Goal: Task Accomplishment & Management: Manage account settings

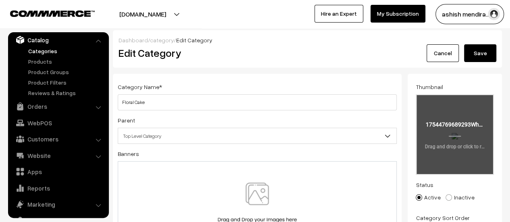
click at [459, 133] on input "file" at bounding box center [455, 134] width 77 height 79
type input "C:\fakepath\1.jpg"
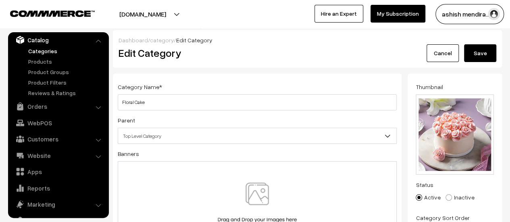
click at [482, 55] on button "Save" at bounding box center [480, 53] width 32 height 18
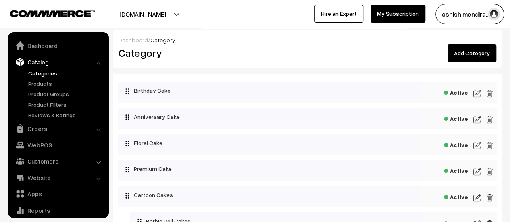
scroll to position [22, 0]
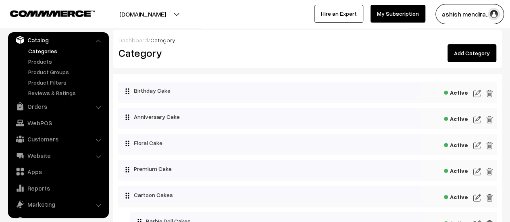
click at [164, 16] on button "[DOMAIN_NAME]" at bounding box center [142, 14] width 103 height 20
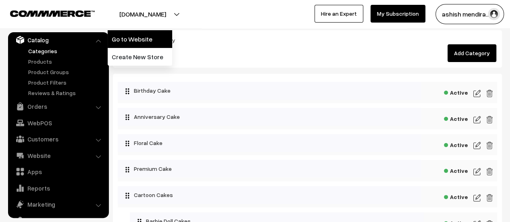
click at [145, 42] on link "Go to Website" at bounding box center [140, 39] width 65 height 18
